Goal: Navigation & Orientation: Find specific page/section

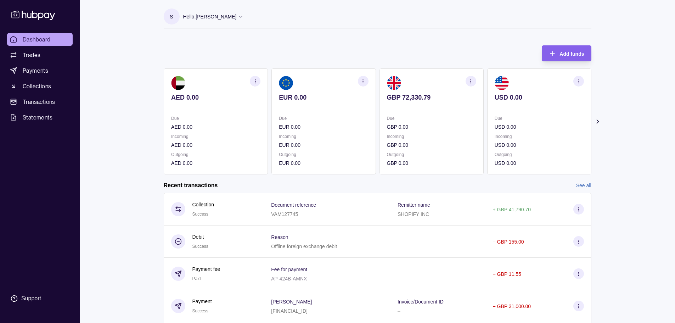
click at [465, 77] on section at bounding box center [431, 83] width 89 height 14
click at [467, 78] on section "button" at bounding box center [470, 81] width 11 height 11
click at [29, 77] on ul "Dashboard Trades Payments Collections Transactions Statements" at bounding box center [40, 78] width 66 height 91
click at [29, 72] on span "Payments" at bounding box center [36, 70] width 26 height 9
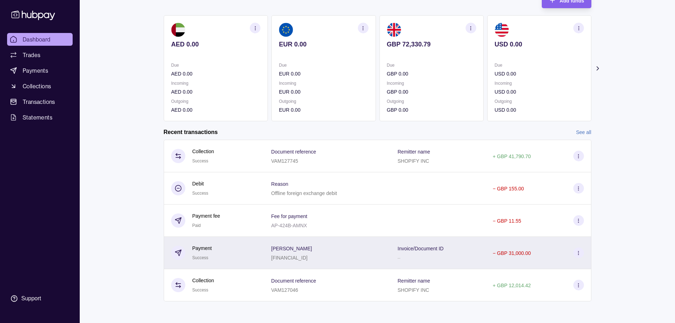
scroll to position [54, 0]
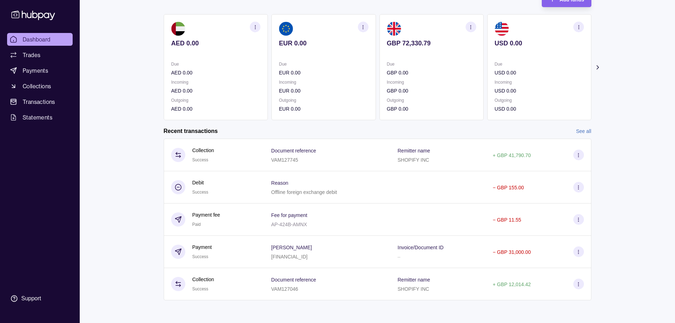
click at [592, 132] on section "Add funds AED 0.00 Due AED 0.00 Incoming AED 0.00 Outgoing AED 0.00 EUR 0.00 Du…" at bounding box center [378, 149] width 456 height 330
click at [589, 129] on link "See all" at bounding box center [583, 131] width 15 height 8
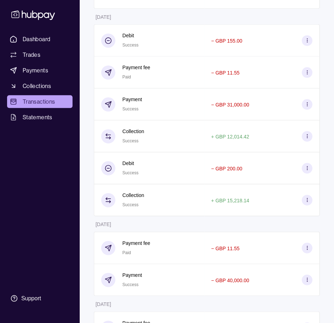
scroll to position [136, 0]
